Goal: Check status: Check status

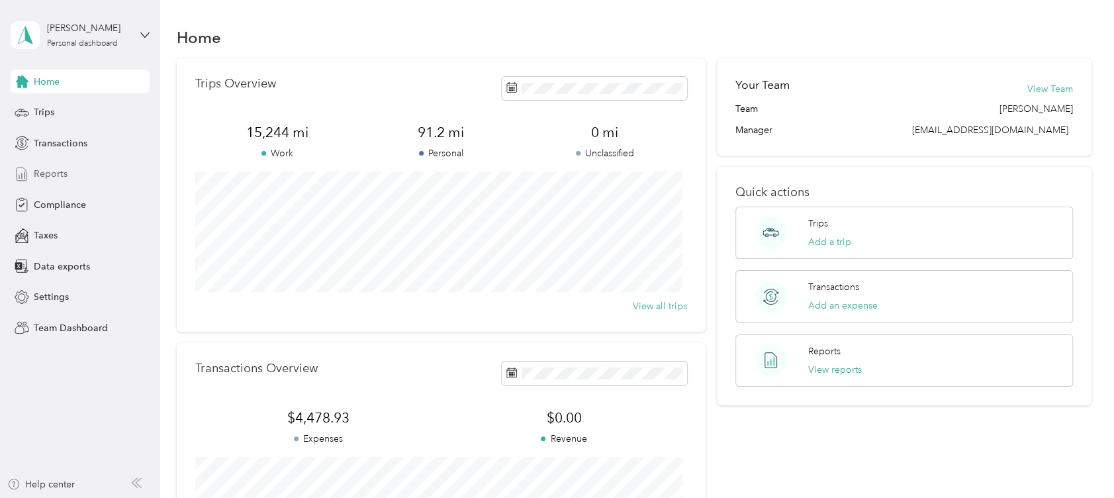
click at [50, 172] on span "Reports" at bounding box center [51, 174] width 34 height 14
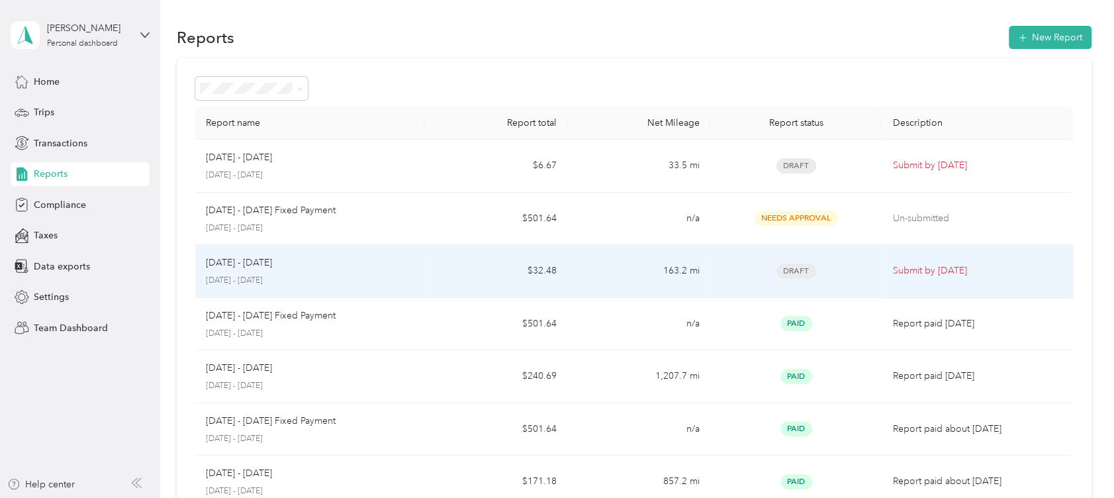
click at [258, 268] on p "[DATE] - [DATE]" at bounding box center [239, 263] width 66 height 15
